Goal: Transaction & Acquisition: Purchase product/service

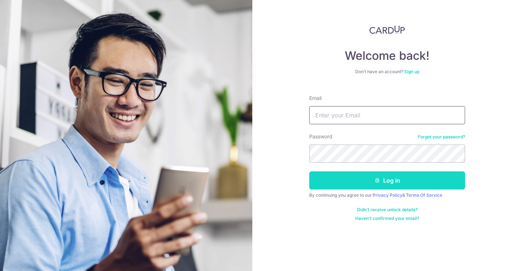
type input "[EMAIL_ADDRESS][DOMAIN_NAME]"
click at [364, 182] on button "Log in" at bounding box center [387, 180] width 156 height 18
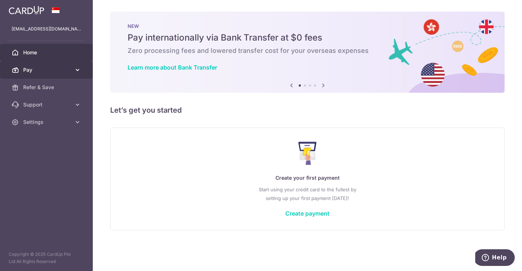
click at [65, 70] on span "Pay" at bounding box center [47, 69] width 48 height 7
click at [46, 67] on span "Pay" at bounding box center [47, 69] width 48 height 7
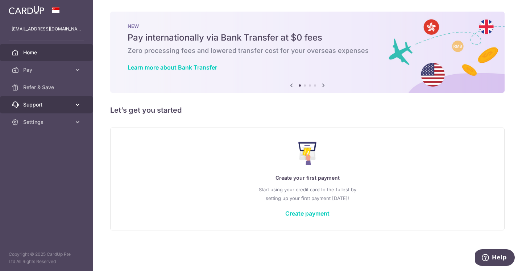
click at [38, 104] on span "Support" at bounding box center [47, 104] width 48 height 7
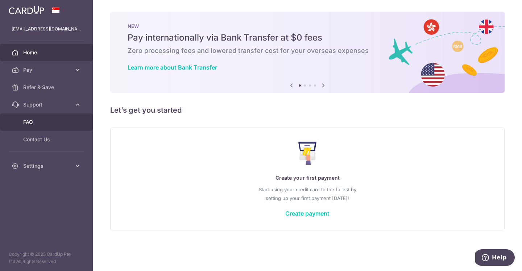
click at [41, 121] on span "FAQ" at bounding box center [47, 122] width 48 height 7
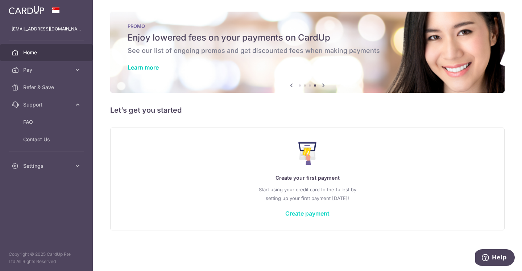
click at [307, 212] on link "Create payment" at bounding box center [307, 213] width 44 height 7
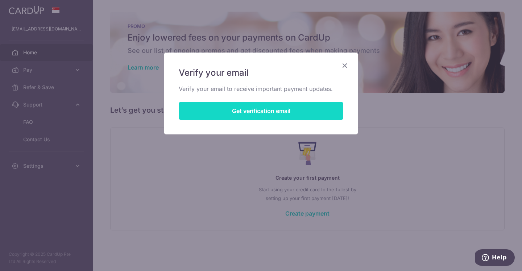
click at [313, 112] on button "Get verification email" at bounding box center [261, 111] width 165 height 18
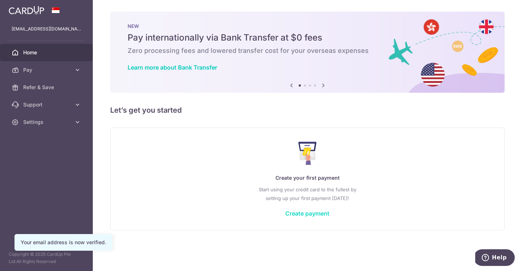
click at [291, 211] on link "Create payment" at bounding box center [307, 213] width 44 height 7
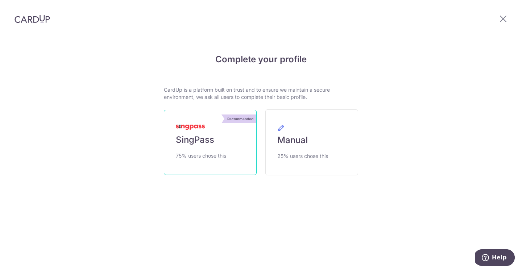
click at [241, 142] on link "Recommended SingPass 75% users chose this" at bounding box center [210, 142] width 93 height 65
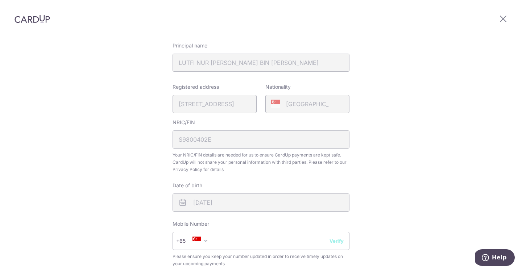
scroll to position [183, 0]
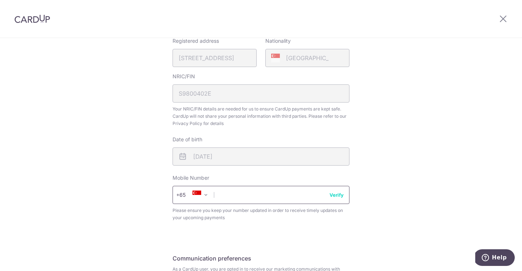
click at [255, 196] on input "text" at bounding box center [261, 195] width 177 height 18
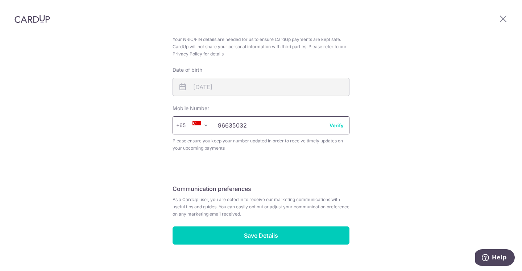
scroll to position [266, 0]
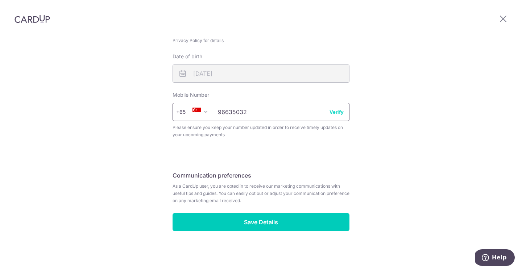
type input "96635032"
click at [223, 170] on fieldset "Communication preferences As a CardUp user, you are opted in to receive our mar…" at bounding box center [261, 190] width 177 height 46
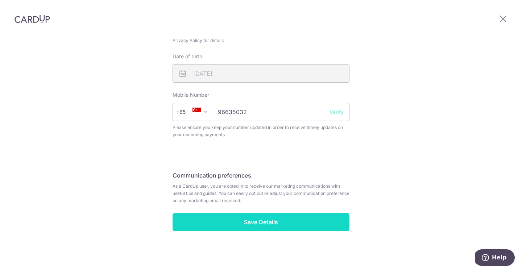
click at [225, 225] on input "Save Details" at bounding box center [261, 222] width 177 height 18
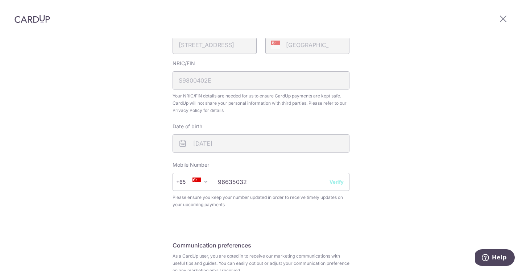
scroll to position [183, 0]
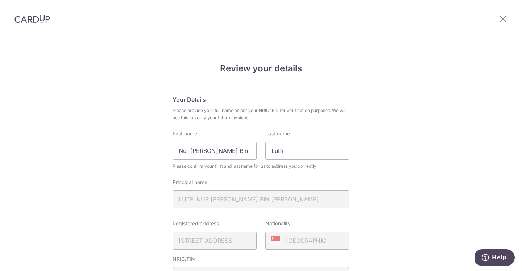
scroll to position [276, 0]
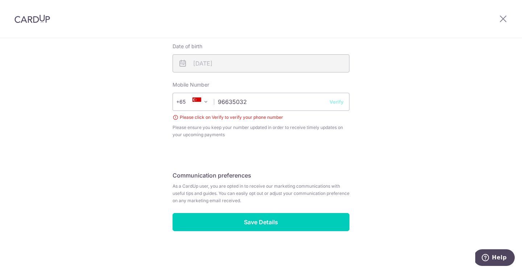
click at [335, 99] on button "Verify" at bounding box center [336, 101] width 14 height 7
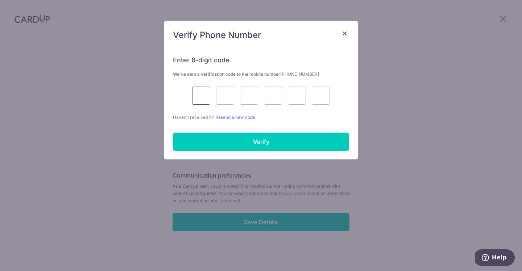
click at [200, 100] on input "text" at bounding box center [201, 96] width 18 height 18
type input "5"
type input "3"
type input "5"
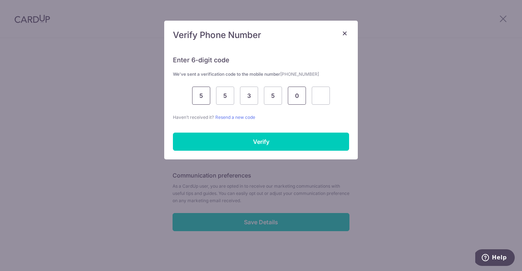
type input "0"
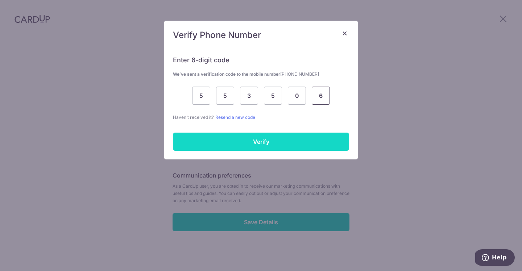
type input "6"
click at [262, 133] on input "Verify" at bounding box center [261, 142] width 176 height 18
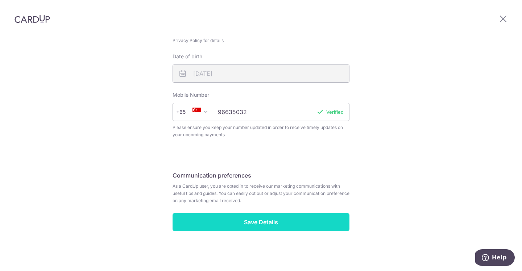
click at [240, 227] on input "Save Details" at bounding box center [261, 222] width 177 height 18
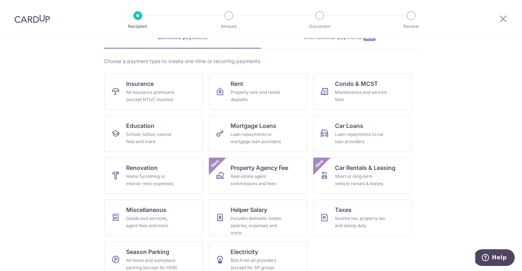
scroll to position [53, 0]
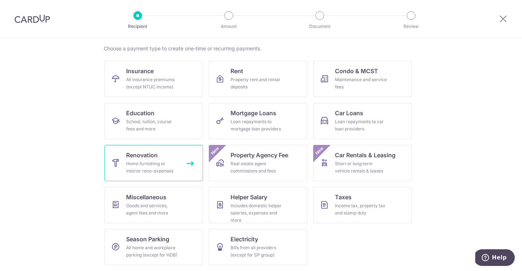
click at [173, 168] on div "Home furnishing or interior reno-expenses" at bounding box center [152, 167] width 52 height 14
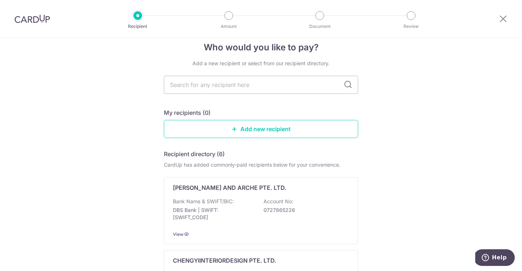
scroll to position [12, 0]
click at [245, 89] on input "text" at bounding box center [261, 84] width 194 height 18
type input "studio d"
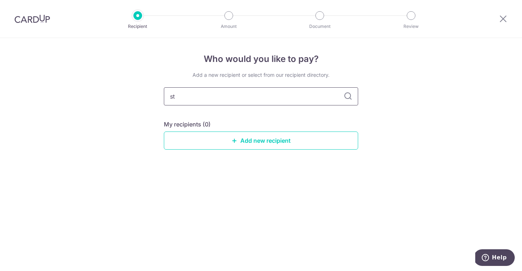
type input "s"
click at [303, 103] on input "text" at bounding box center [261, 96] width 194 height 18
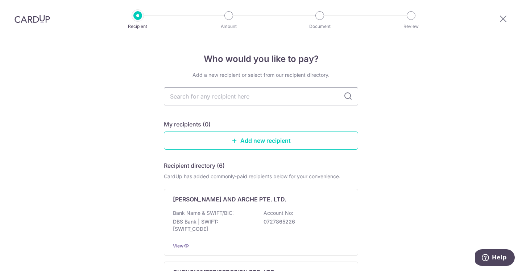
click at [215, 131] on div "My recipients (0) Add new recipient" at bounding box center [261, 135] width 194 height 30
click at [215, 140] on link "Add new recipient" at bounding box center [261, 141] width 194 height 18
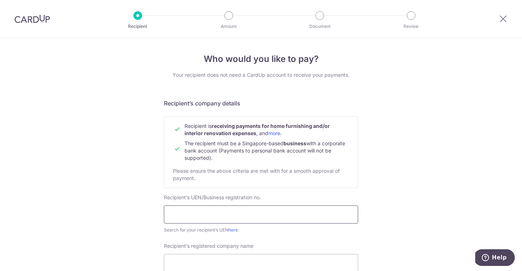
scroll to position [68, 0]
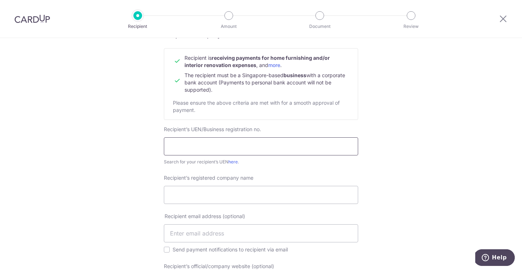
click at [236, 149] on input "text" at bounding box center [261, 146] width 194 height 18
type input "202231830C"
click at [230, 195] on input "Recipient’s registered company name" at bounding box center [261, 195] width 194 height 18
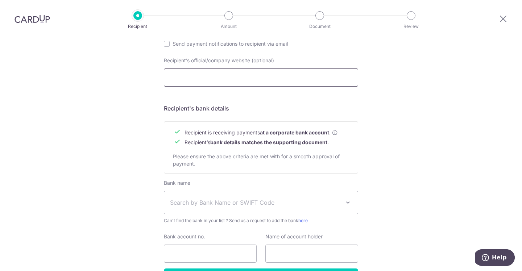
scroll to position [274, 0]
type input "Studio D' Interior Pte Ltd"
click at [234, 199] on span "Search by Bank Name or SWIFT Code" at bounding box center [255, 202] width 170 height 9
click at [146, 215] on div "Who would you like to pay? Your recipient does not need a CardUp account to rec…" at bounding box center [261, 42] width 522 height 557
click at [193, 199] on span "Search by Bank Name or SWIFT Code" at bounding box center [255, 202] width 170 height 9
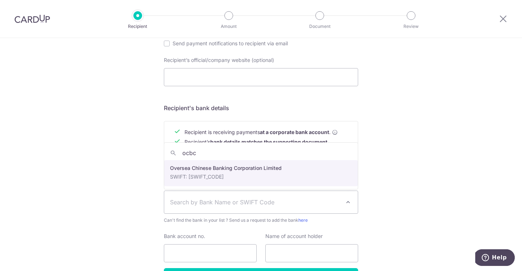
type input "ocbc"
select select "12"
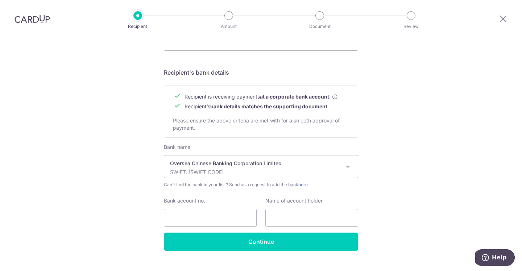
scroll to position [324, 0]
